Goal: Task Accomplishment & Management: Use online tool/utility

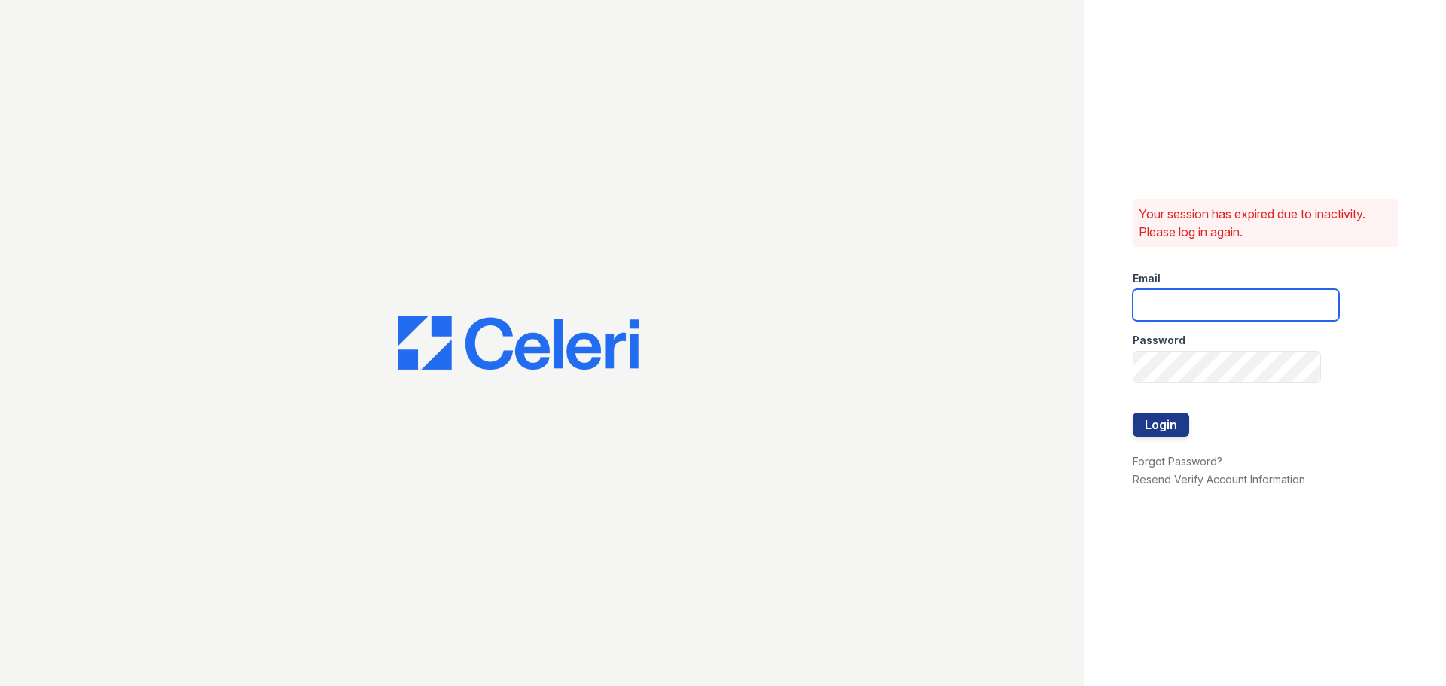
click at [1200, 307] on input "email" at bounding box center [1236, 305] width 206 height 32
type input "[EMAIL_ADDRESS][DOMAIN_NAME]"
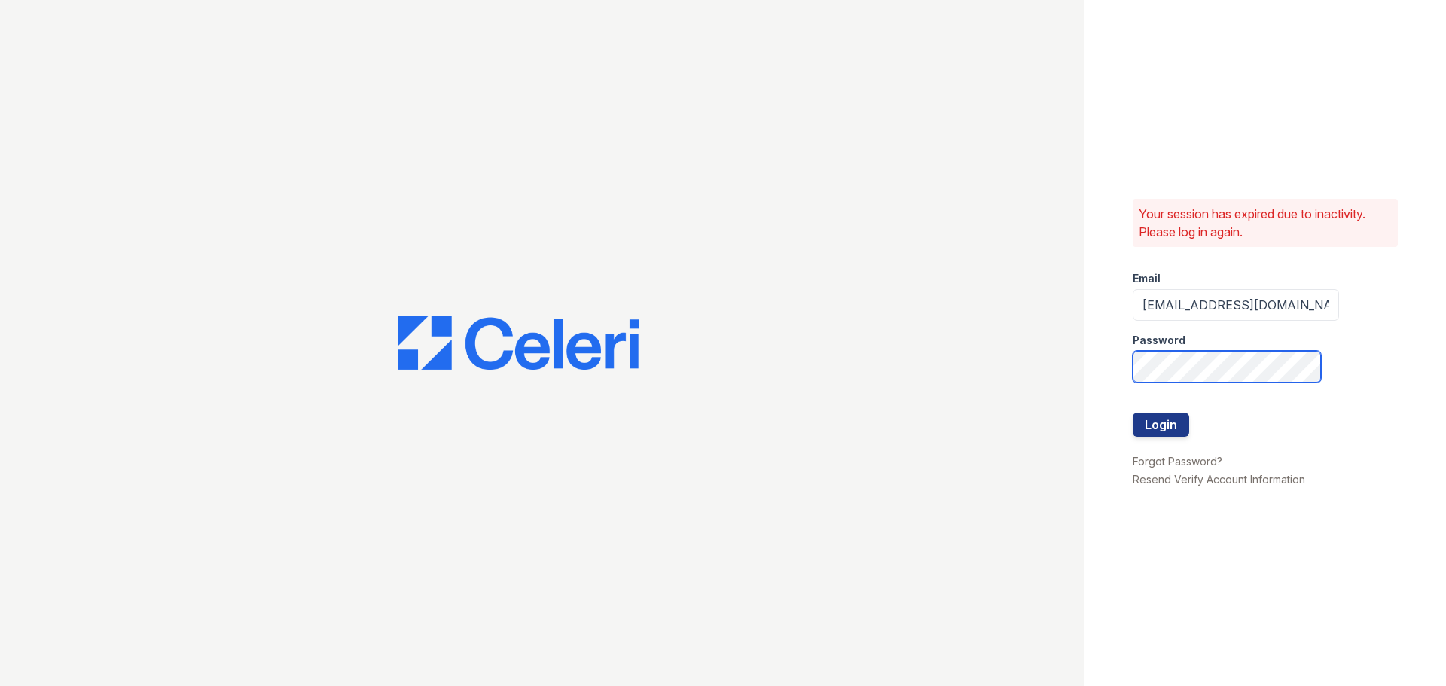
click at [1133, 413] on button "Login" at bounding box center [1161, 425] width 56 height 24
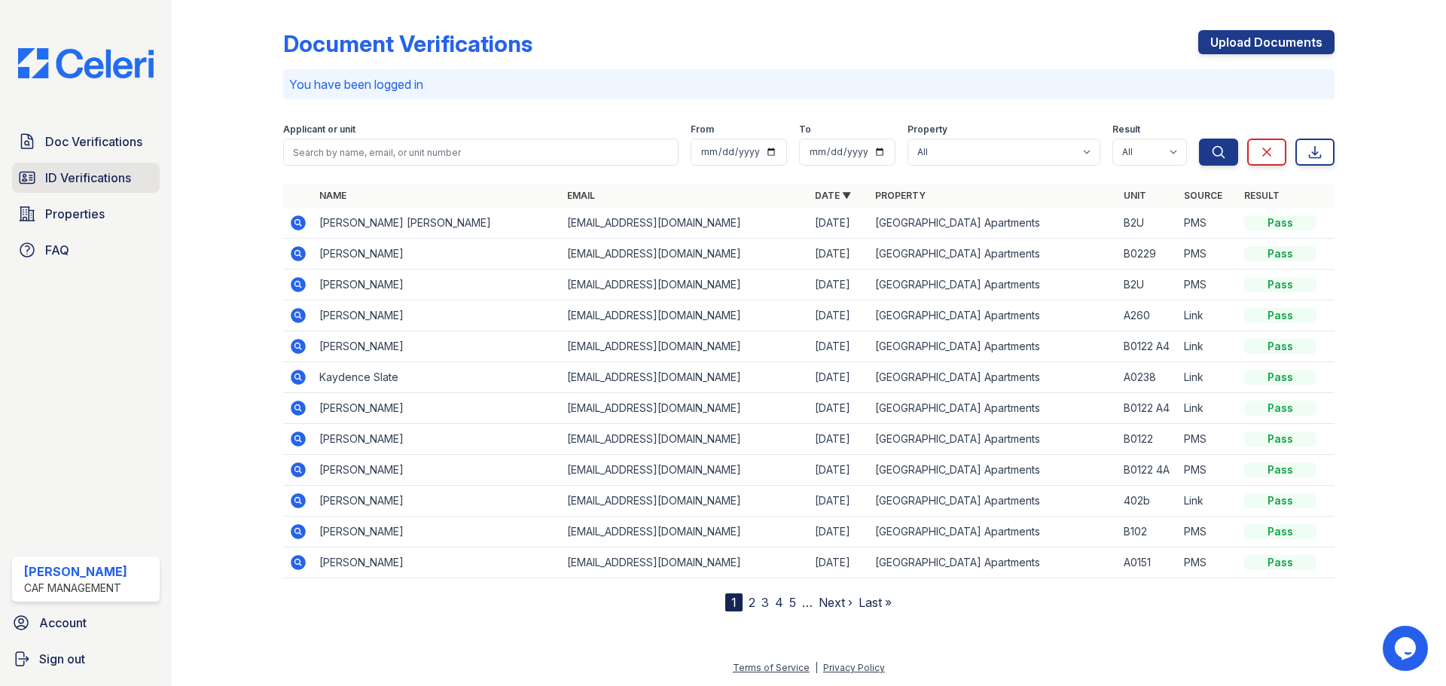
click at [103, 179] on span "ID Verifications" at bounding box center [88, 178] width 86 height 18
